Goal: Register for event/course

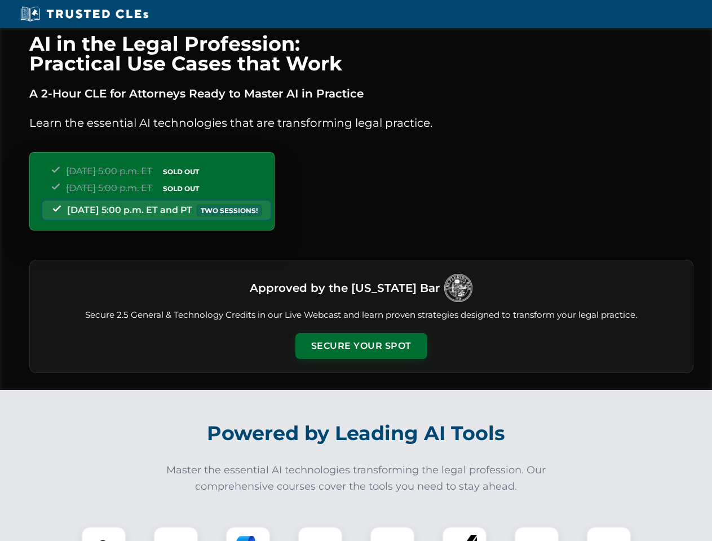
click at [361, 346] on button "Secure Your Spot" at bounding box center [361, 346] width 132 height 26
click at [104, 534] on img at bounding box center [103, 549] width 33 height 33
